Goal: Information Seeking & Learning: Learn about a topic

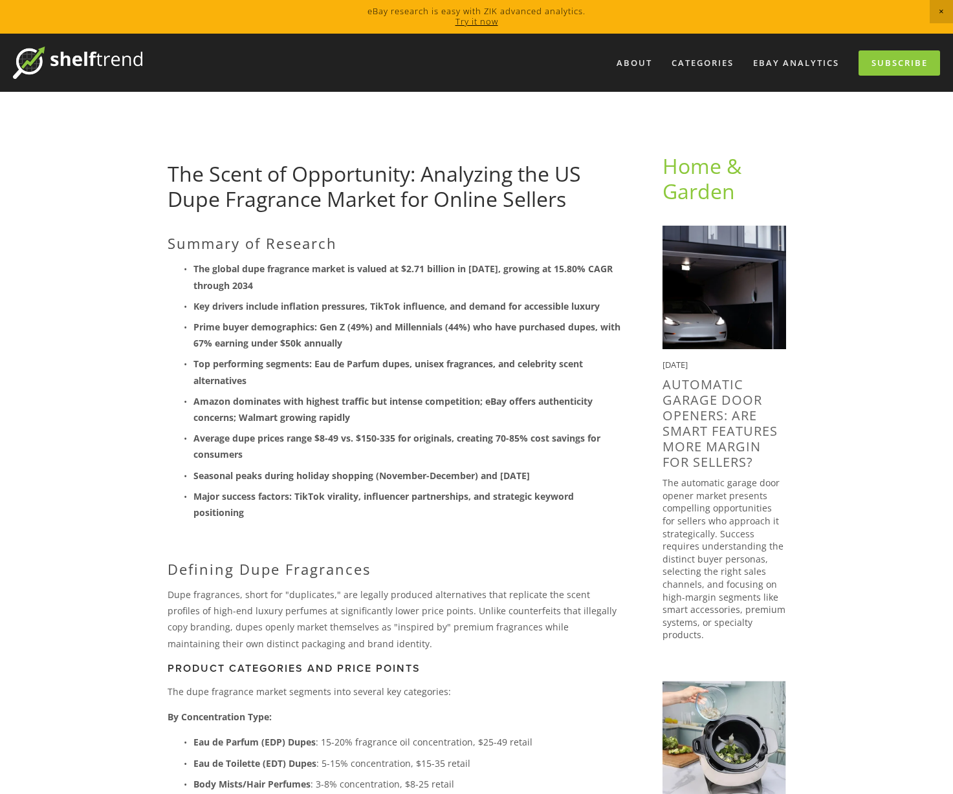
click at [533, 602] on p "Dupe fragrances, short for "duplicates," are legally produced alternatives that…" at bounding box center [393, 619] width 453 height 65
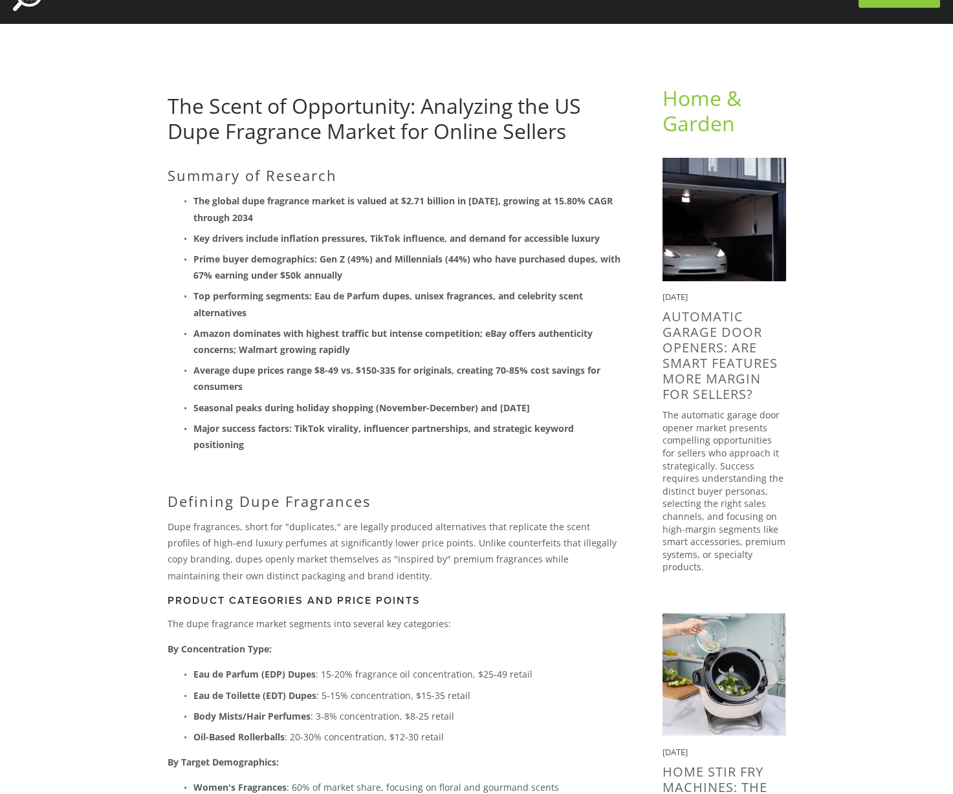
scroll to position [70, 0]
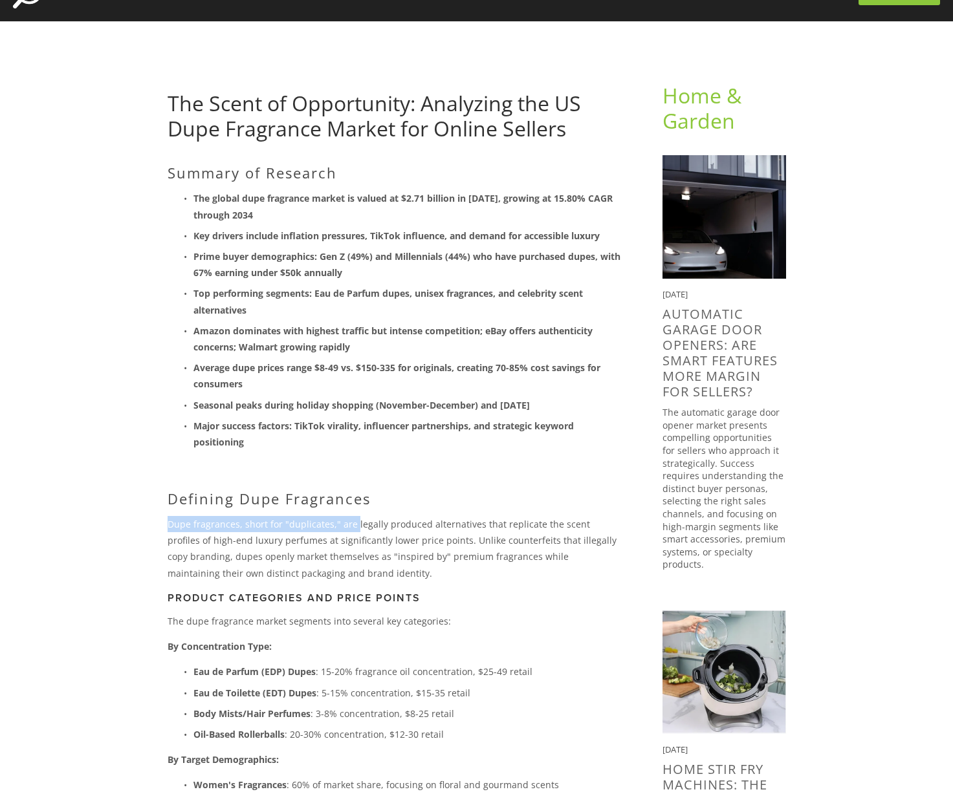
drag, startPoint x: 352, startPoint y: 522, endPoint x: 592, endPoint y: 497, distance: 240.6
click at [592, 497] on div "Summary of Research The global dupe fragrance market is valued at $2.71 billion…" at bounding box center [393, 638] width 453 height 949
click at [592, 497] on h2 "Defining Dupe Fragrances" at bounding box center [393, 498] width 453 height 17
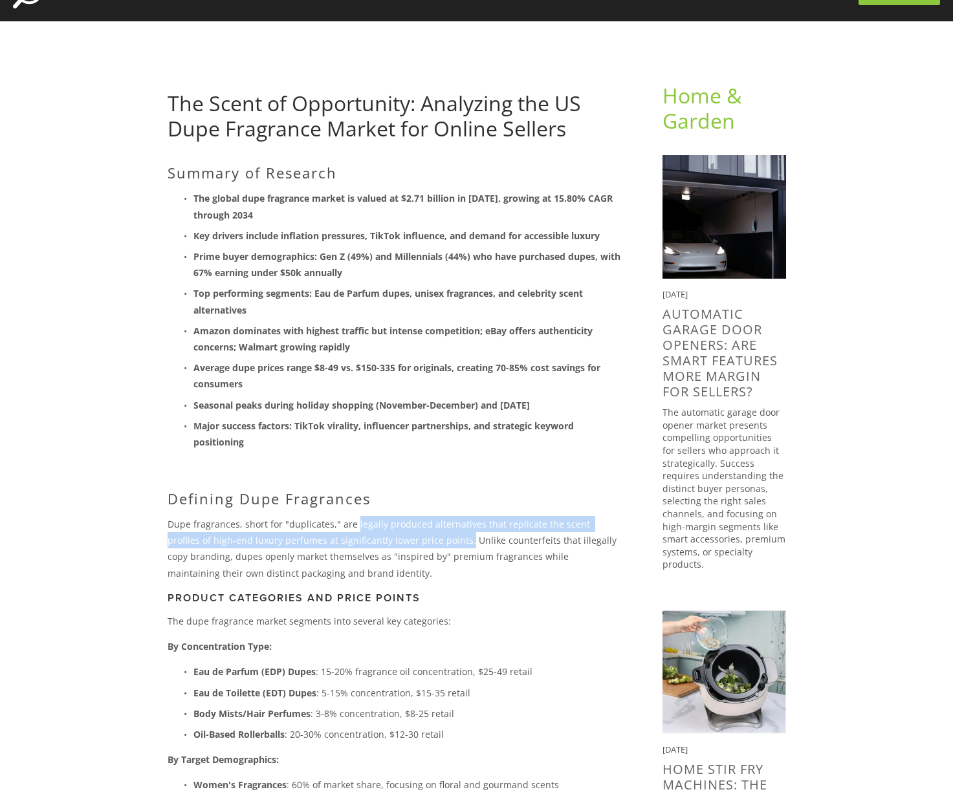
drag, startPoint x: 352, startPoint y: 522, endPoint x: 418, endPoint y: 536, distance: 68.1
click at [418, 536] on p "Dupe fragrances, short for "duplicates," are legally produced alternatives that…" at bounding box center [393, 548] width 453 height 65
copy p "legally produced alternatives that replicate the scent profiles of high-end lux…"
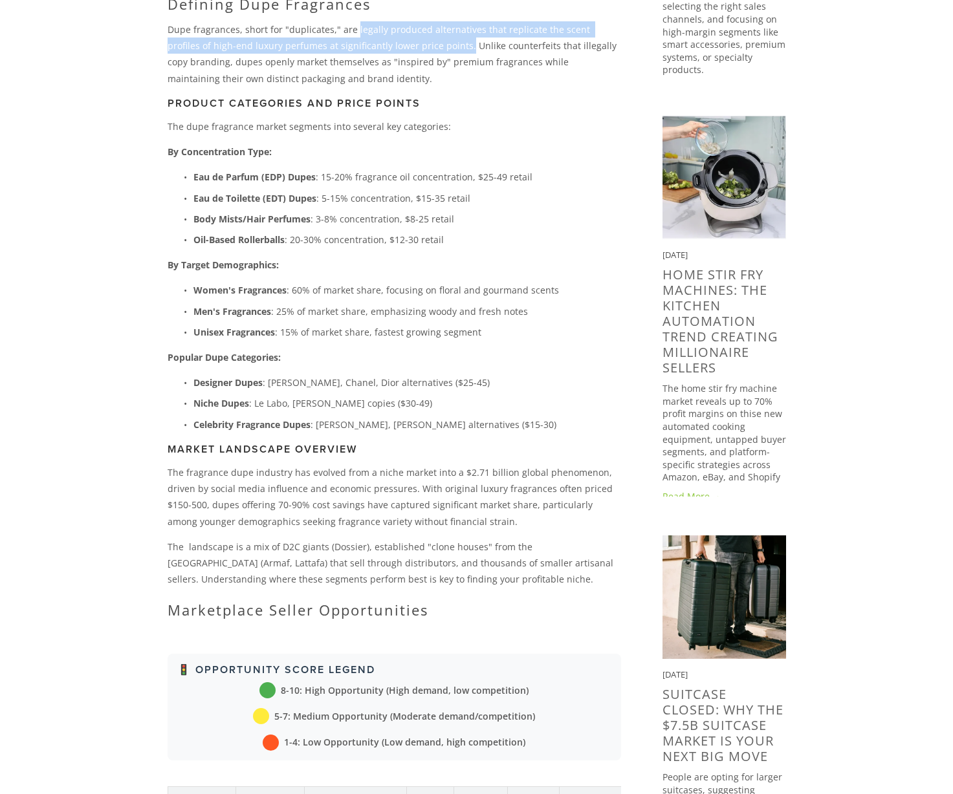
scroll to position [569, 0]
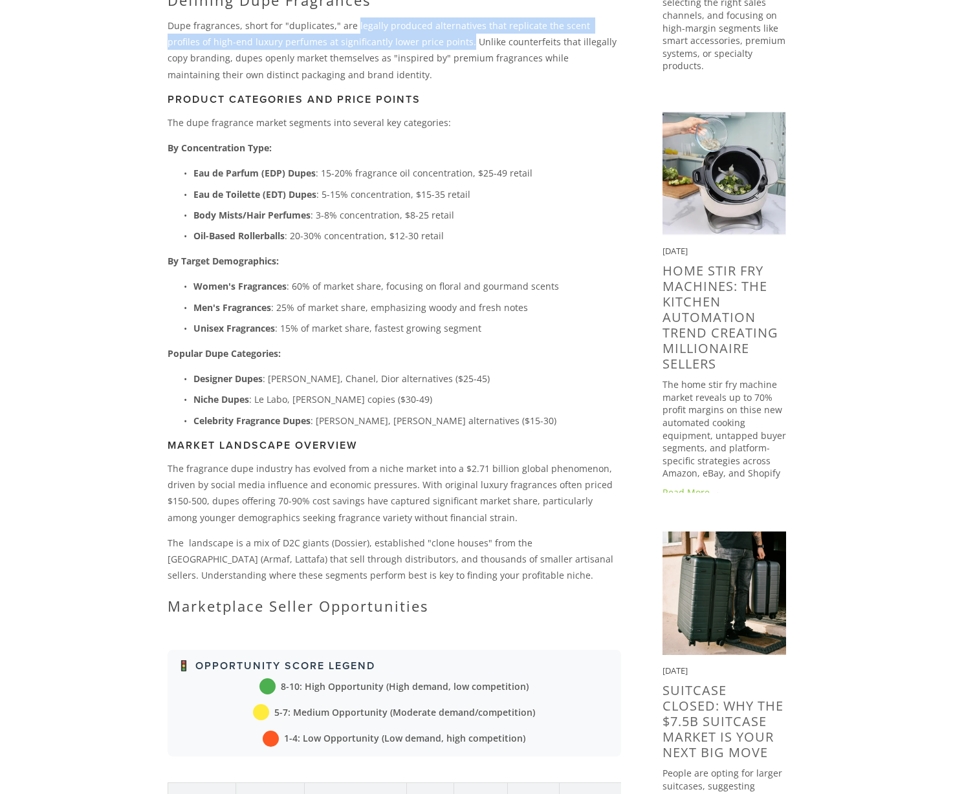
drag, startPoint x: 169, startPoint y: 467, endPoint x: 516, endPoint y: 519, distance: 351.2
click at [516, 519] on p "The fragrance dupe industry has evolved from a niche market into a $2.71 billio…" at bounding box center [393, 492] width 453 height 65
copy p "The fragrance dupe industry has evolved from a niche market into a $2.71 billio…"
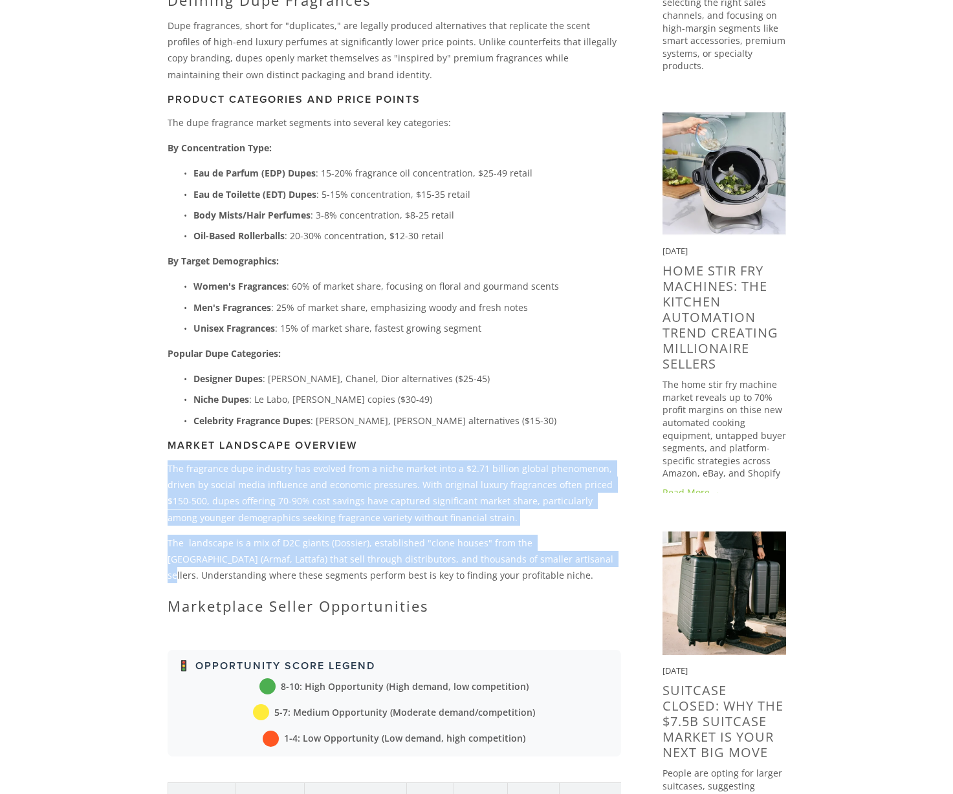
drag, startPoint x: 504, startPoint y: 557, endPoint x: 162, endPoint y: 471, distance: 352.9
click at [162, 471] on div "Summary of Research The global dupe fragrance market is valued at $2.71 billion…" at bounding box center [393, 146] width 475 height 960
copy div "The fragrance dupe industry has evolved from a niche market into a $2.71 billio…"
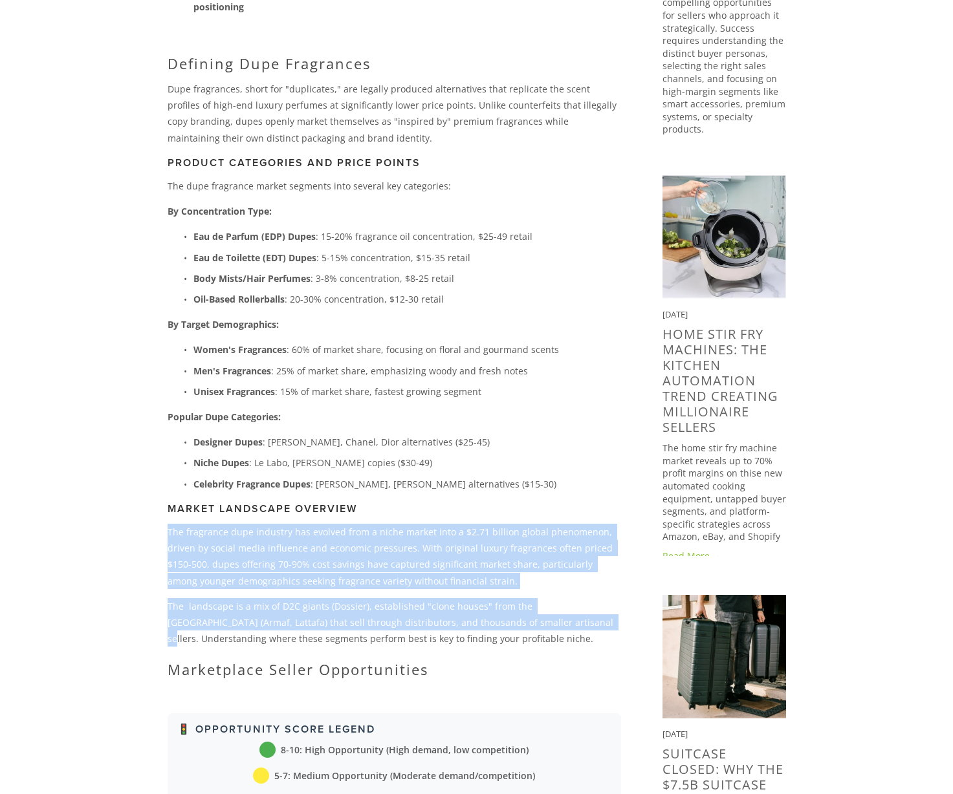
scroll to position [0, 0]
